Goal: Transaction & Acquisition: Purchase product/service

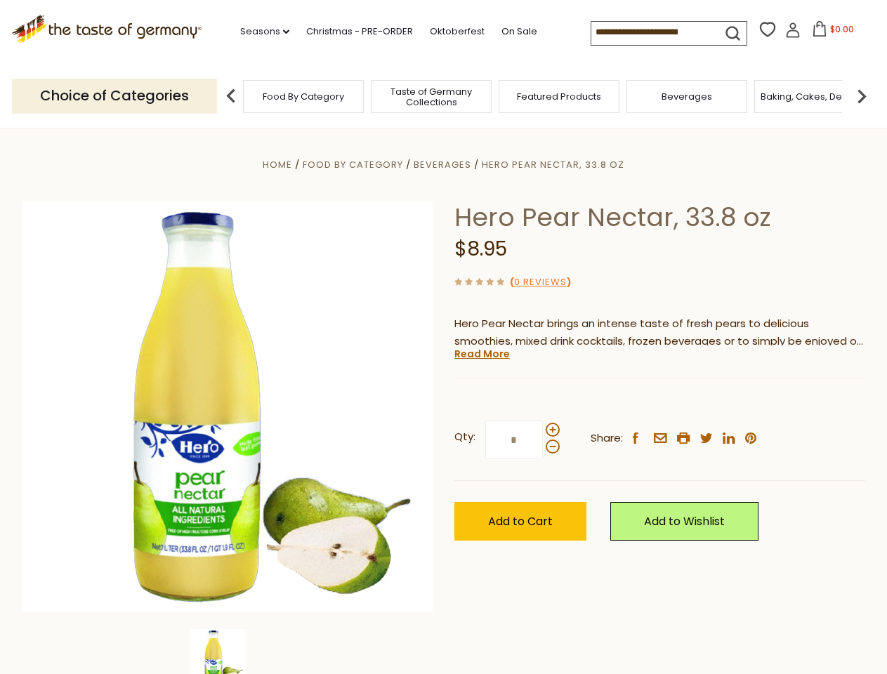
click at [443, 337] on div "Home Food By Category Beverages Hero Pear Nectar, 33.8 oz Hero Pear Nectar, 33.…" at bounding box center [444, 426] width 864 height 541
click at [259, 32] on link "Seasons dropdown_arrow" at bounding box center [264, 31] width 49 height 15
click at [830, 33] on span "$0.00" at bounding box center [842, 29] width 24 height 12
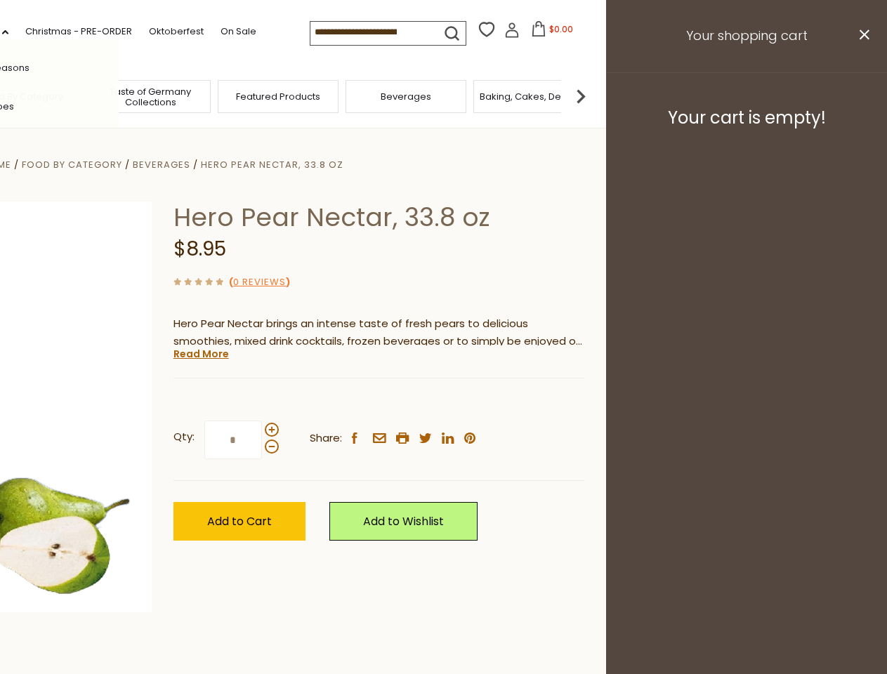
click at [119, 95] on div "All Seasons Recipes Game Day Valentine's Day Karneval St. Patrick's Day Easter …" at bounding box center [38, 336] width 159 height 595
click at [861, 95] on footer "Your cart is empty!" at bounding box center [746, 117] width 281 height 91
click at [443, 401] on div "Qty: * Share: facebook email printer twitter linkedin pinterest" at bounding box center [378, 439] width 411 height 81
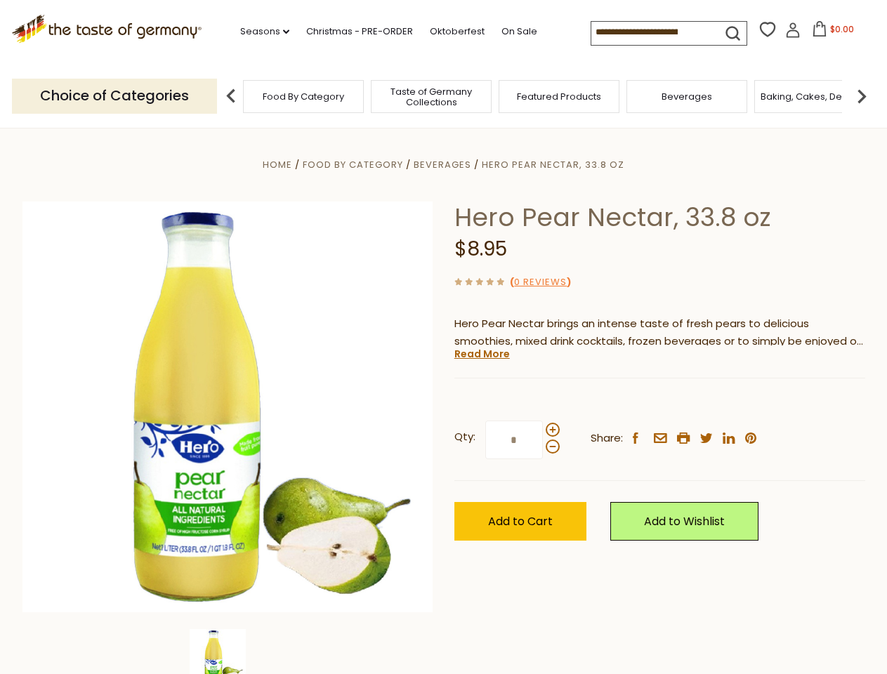
click at [227, 652] on div "Home Food By Category Beverages Hero Pear Nectar, 33.8 oz Hero Pear Nectar, 33.…" at bounding box center [444, 426] width 864 height 541
click at [227, 652] on img at bounding box center [218, 657] width 56 height 56
click at [481, 354] on link "Read More" at bounding box center [481, 354] width 55 height 14
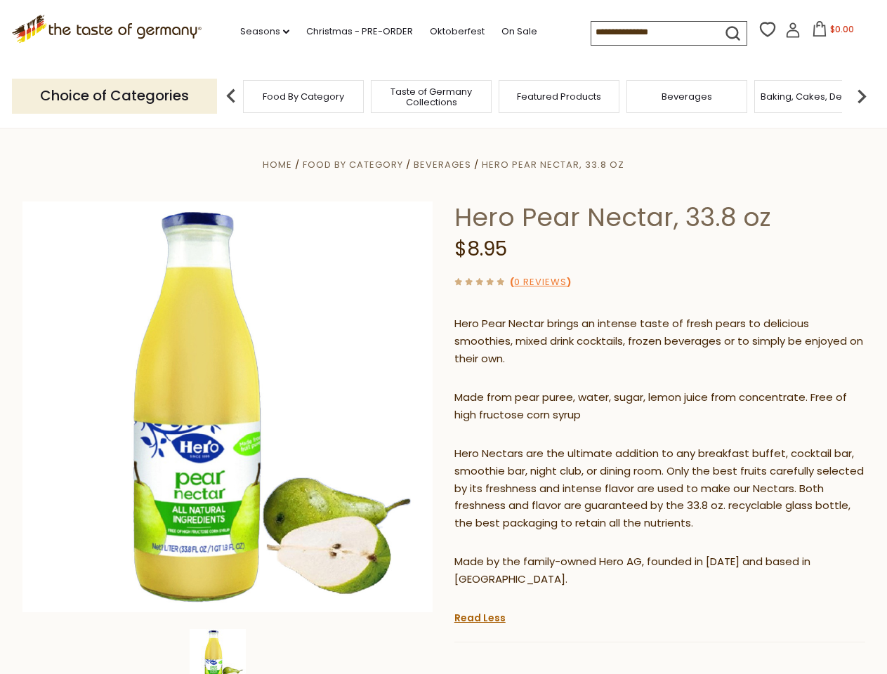
click at [552, 445] on p "Hero Nectars are the ultimate addition to any breakfast buffet, cocktail bar, s…" at bounding box center [659, 489] width 411 height 88
